Goal: Navigation & Orientation: Find specific page/section

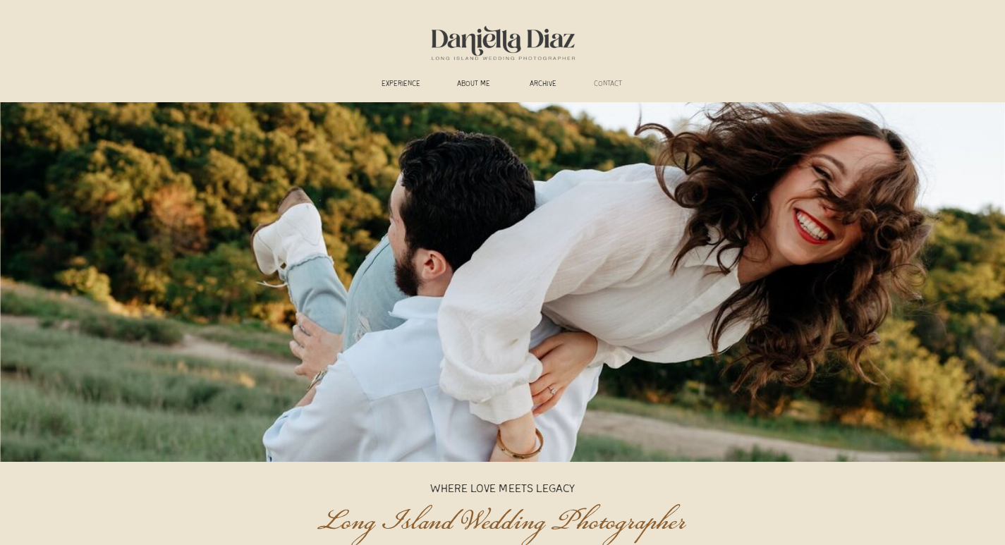
click at [615, 82] on h3 "CONTACT" at bounding box center [608, 85] width 44 height 11
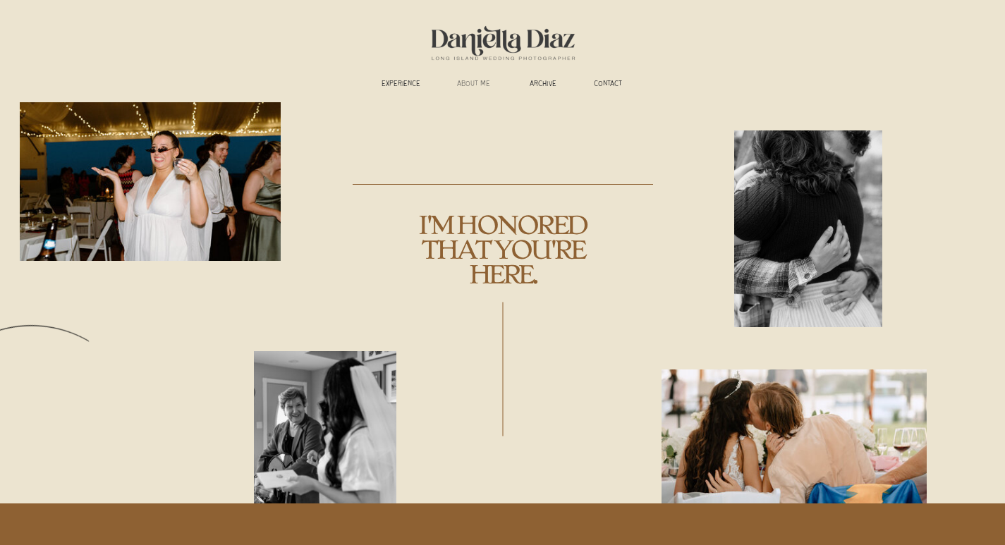
click at [466, 80] on h3 "ABOUT ME" at bounding box center [474, 85] width 52 height 11
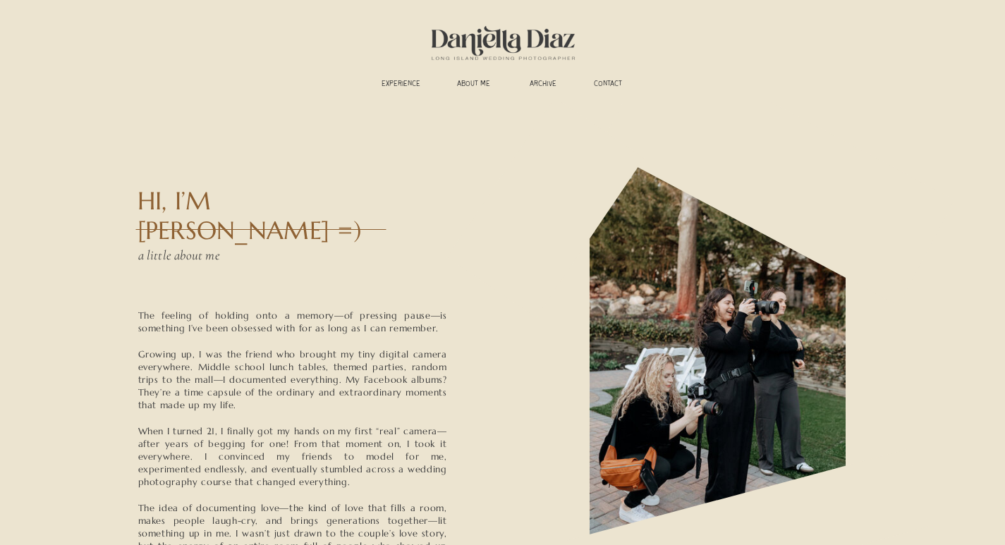
click at [224, 201] on h2 "HI, I’M DANIELLA =)" at bounding box center [264, 199] width 255 height 26
copy h2 "DANIELLA"
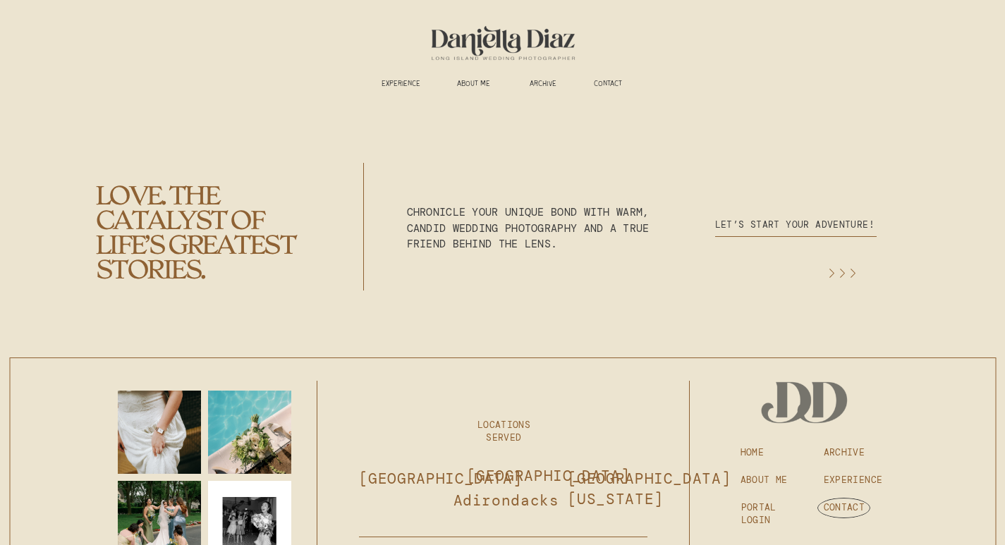
scroll to position [3922, 0]
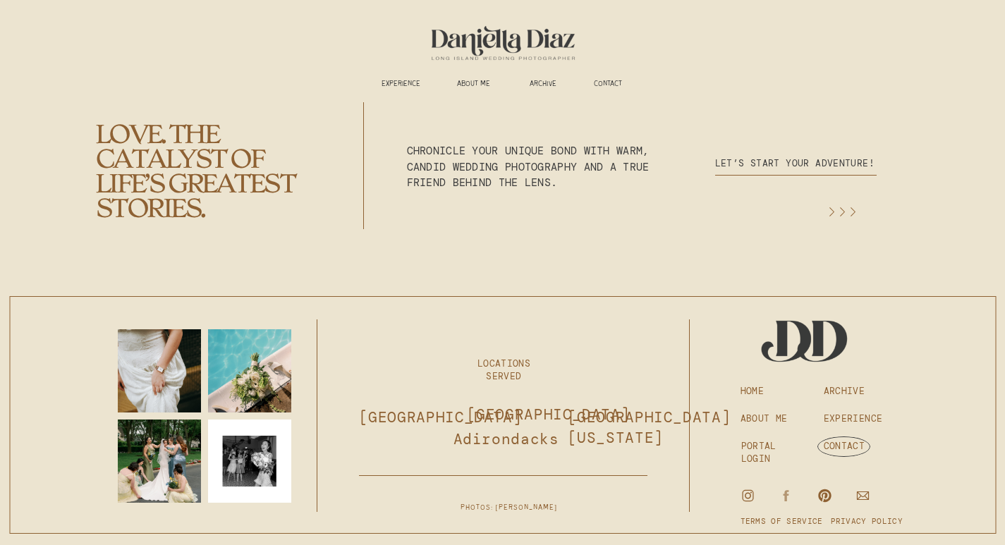
click at [788, 496] on icon at bounding box center [785, 496] width 15 height 16
click at [827, 496] on icon at bounding box center [824, 496] width 15 height 16
